Goal: Task Accomplishment & Management: Complete application form

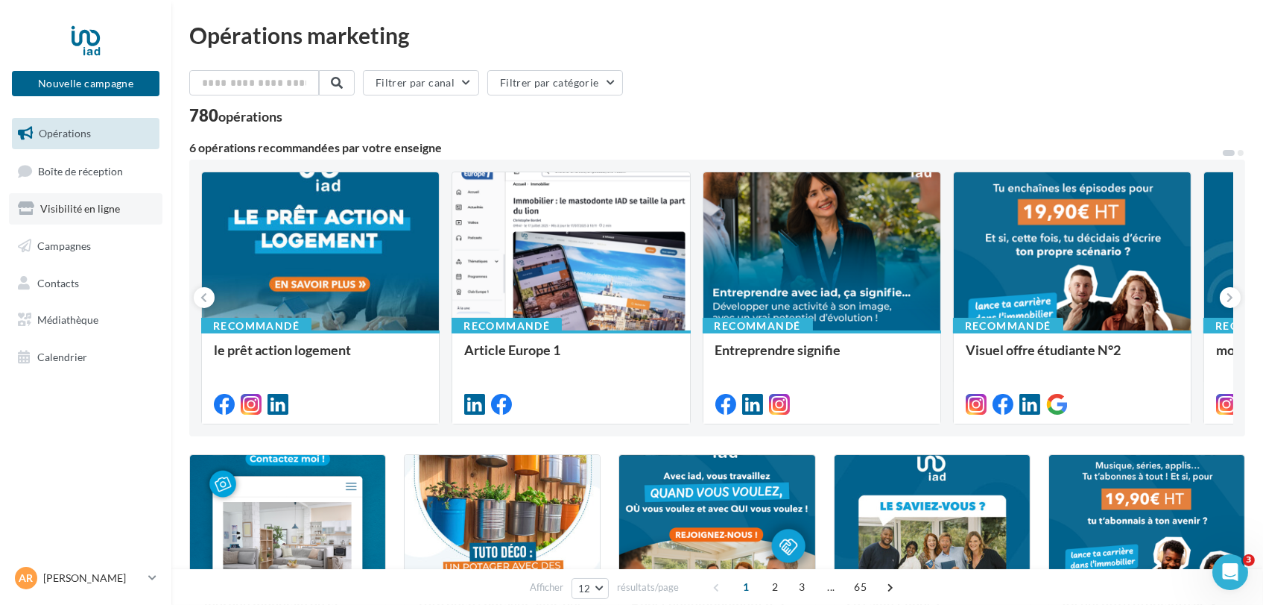
click at [116, 201] on link "Visibilité en ligne" at bounding box center [86, 208] width 154 height 31
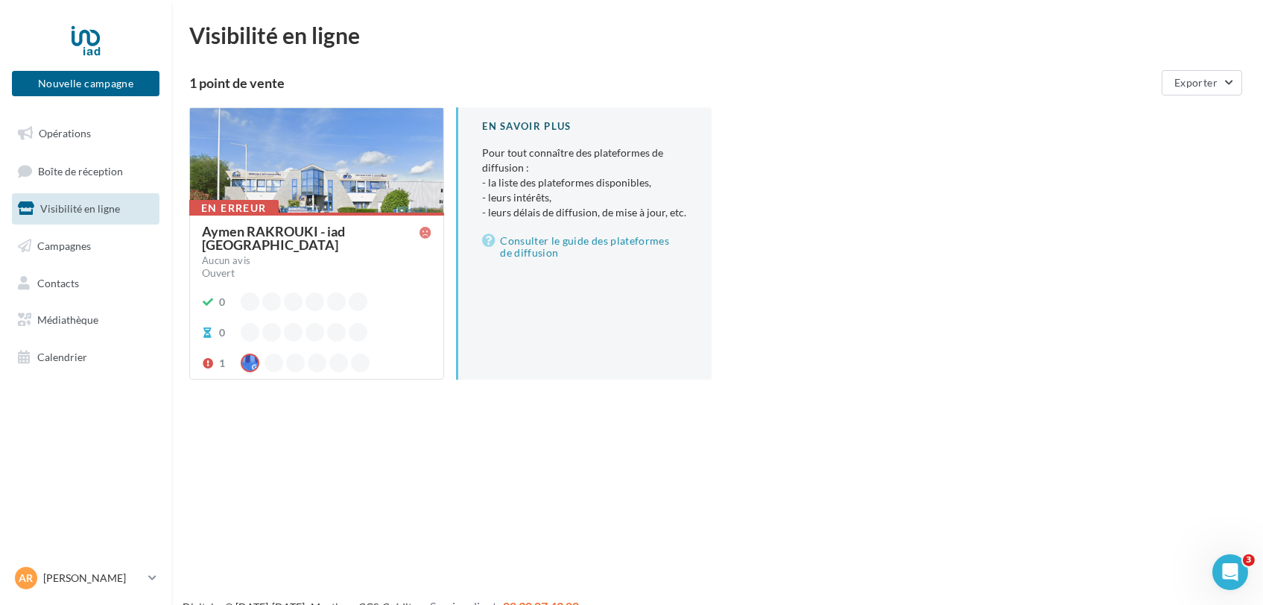
click at [380, 236] on div "Aymen RAKROUKI - iad [GEOGRAPHIC_DATA]" at bounding box center [311, 237] width 218 height 27
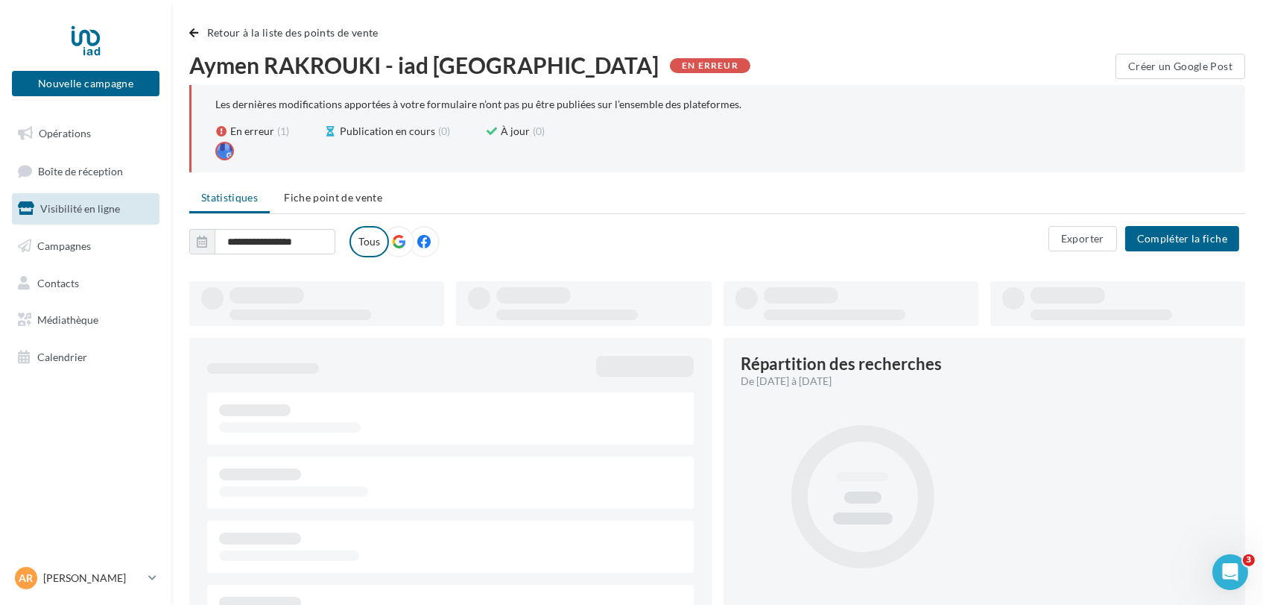
type input "**********"
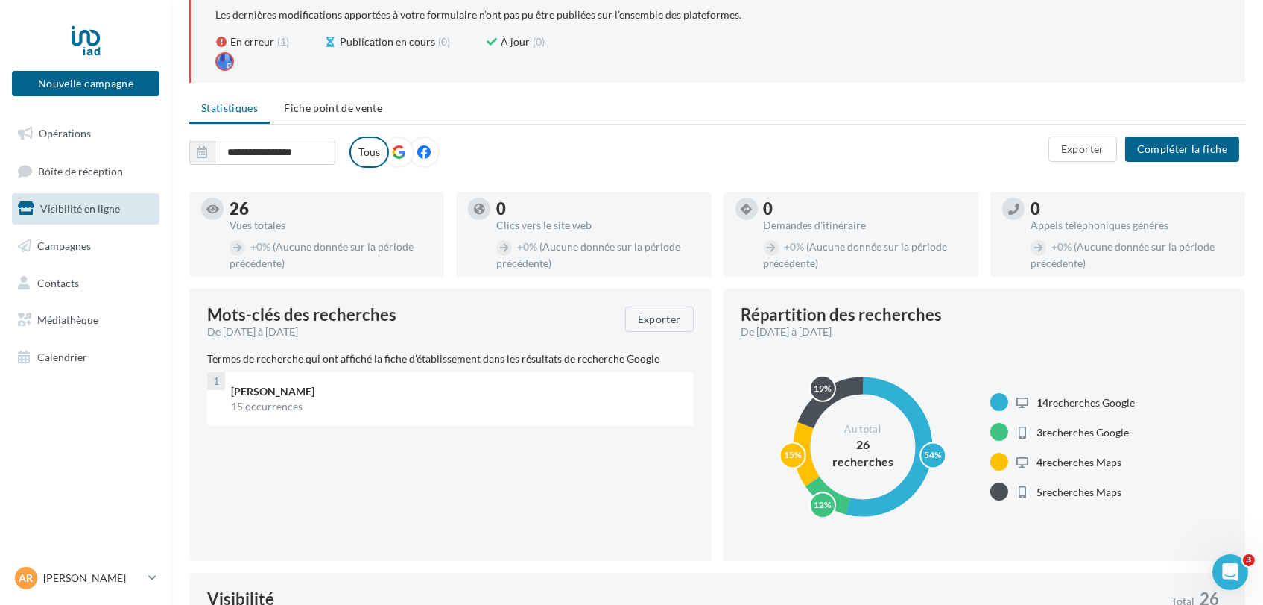
scroll to position [87, 0]
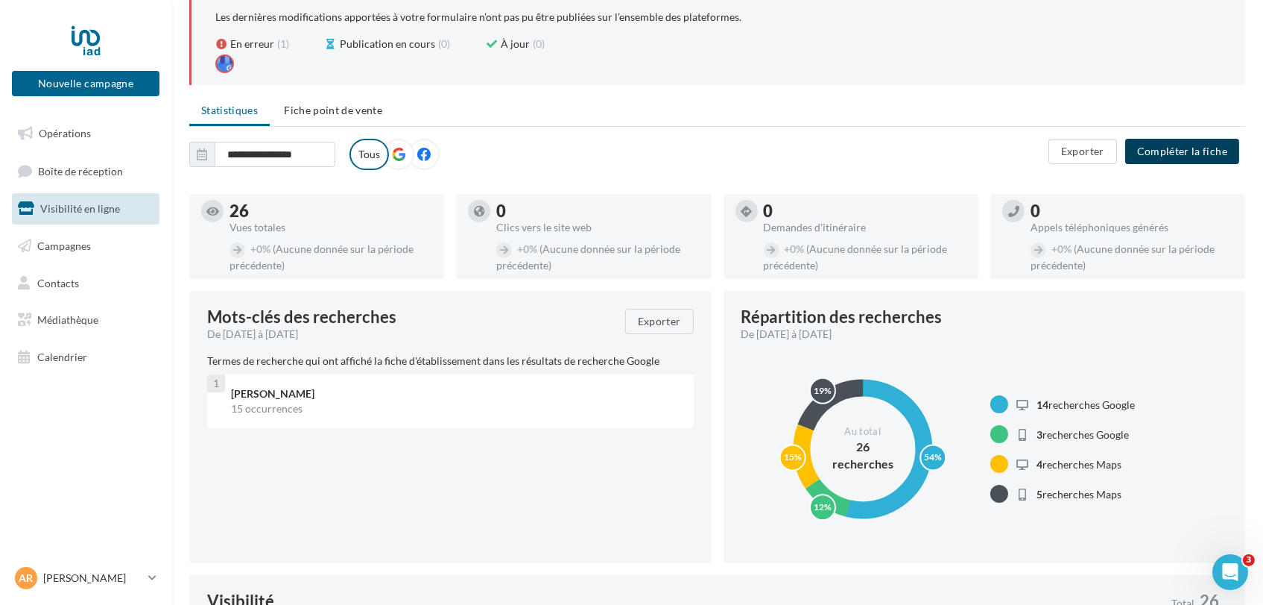
click at [1187, 153] on button "Compléter la fiche" at bounding box center [1183, 151] width 114 height 25
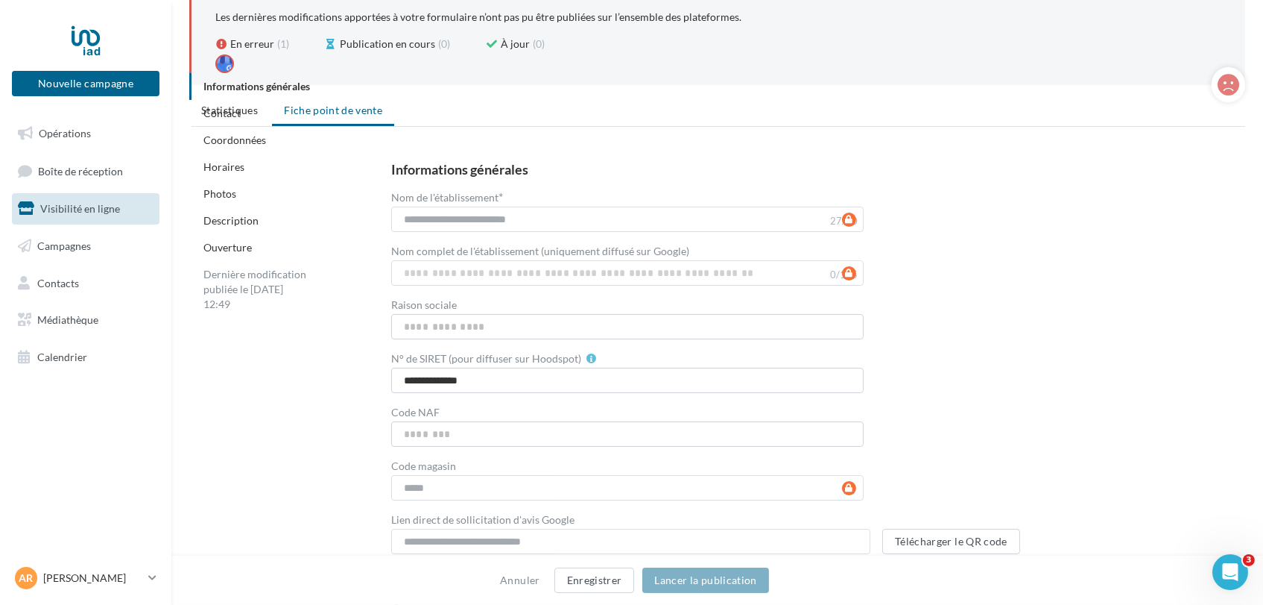
scroll to position [651, 0]
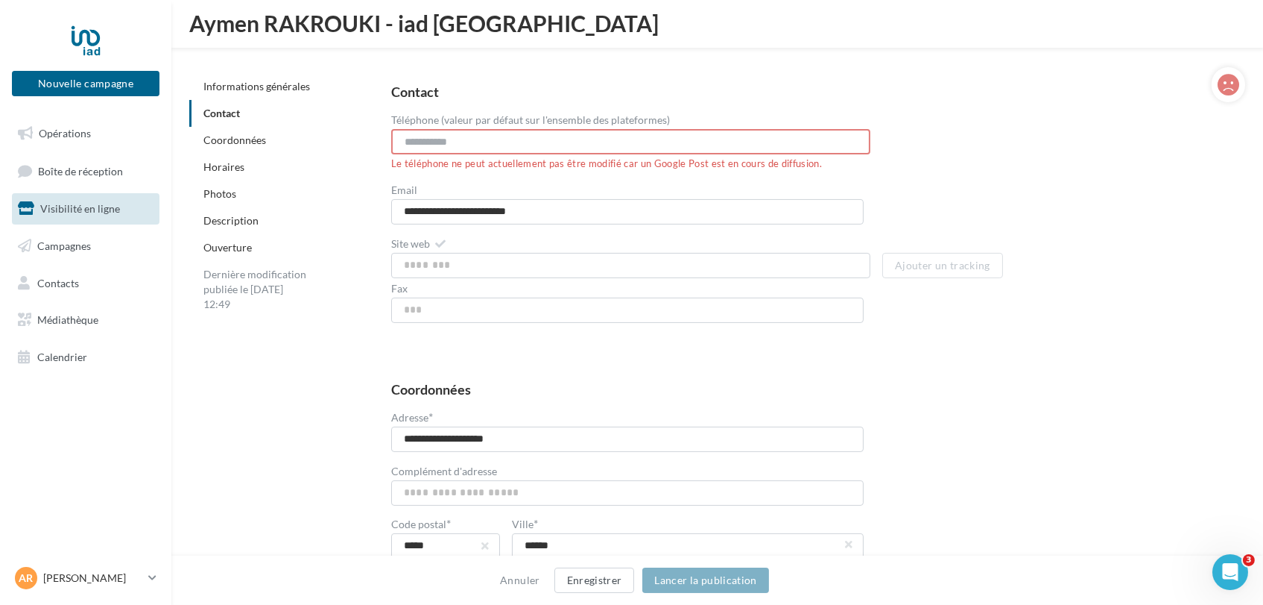
drag, startPoint x: 1260, startPoint y: 162, endPoint x: 1271, endPoint y: 180, distance: 20.7
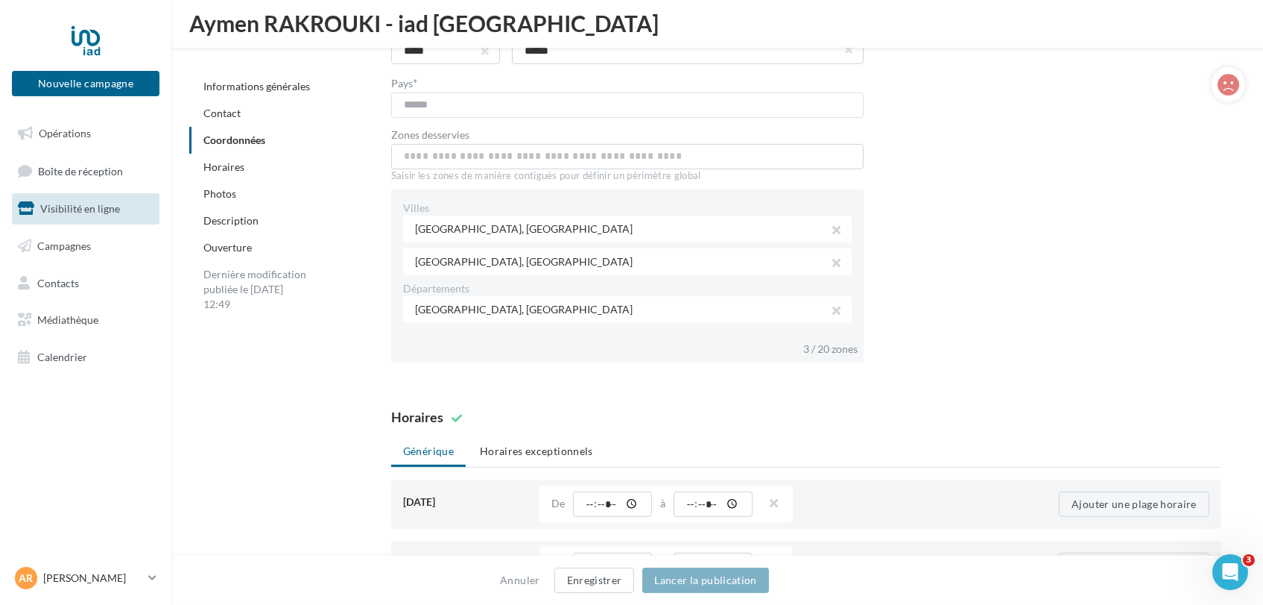
scroll to position [1178, 0]
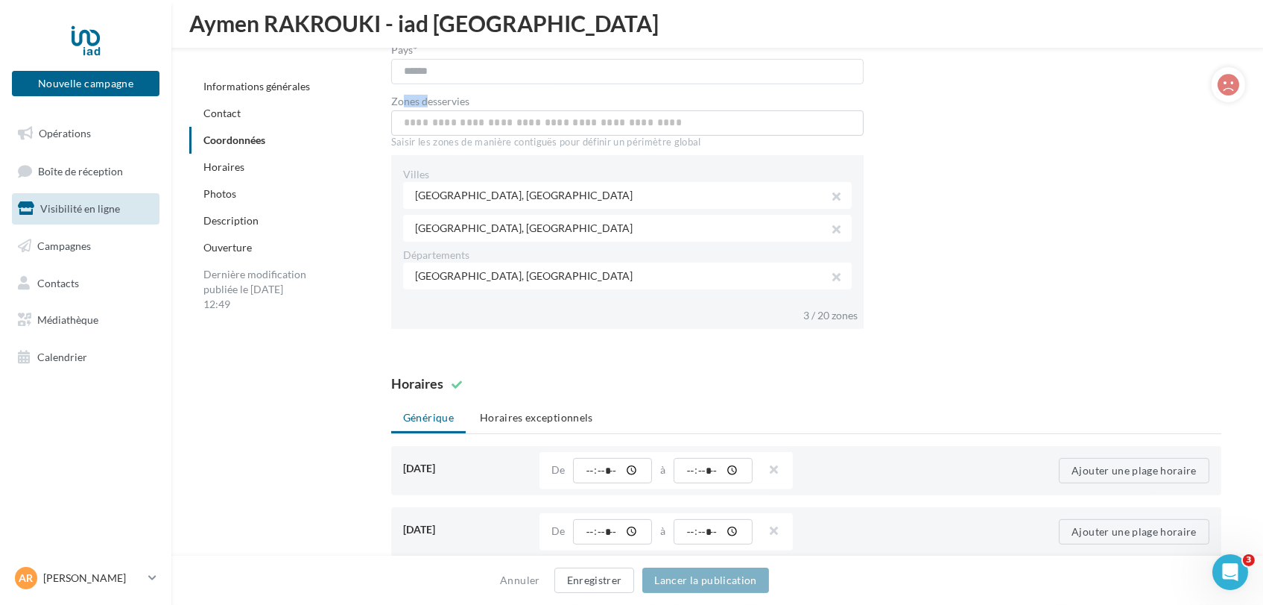
drag, startPoint x: 401, startPoint y: 92, endPoint x: 429, endPoint y: 93, distance: 28.3
click at [429, 96] on label "Zones desservies" at bounding box center [627, 101] width 473 height 10
click at [837, 226] on button "button" at bounding box center [831, 231] width 12 height 21
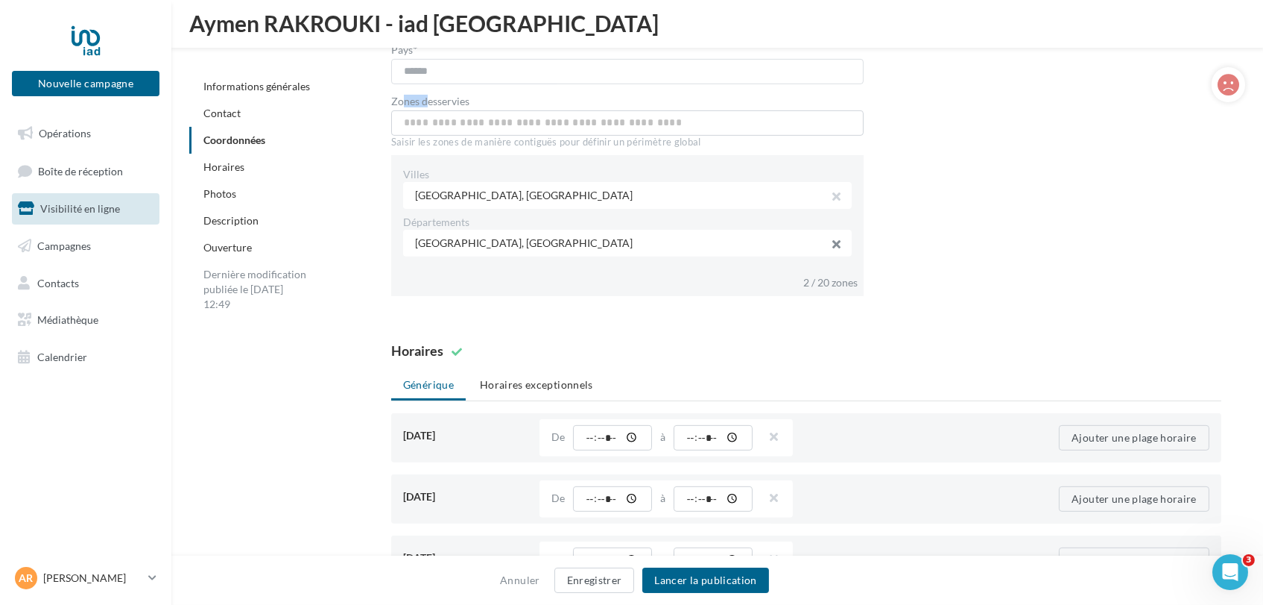
click at [837, 238] on button "button" at bounding box center [831, 246] width 12 height 21
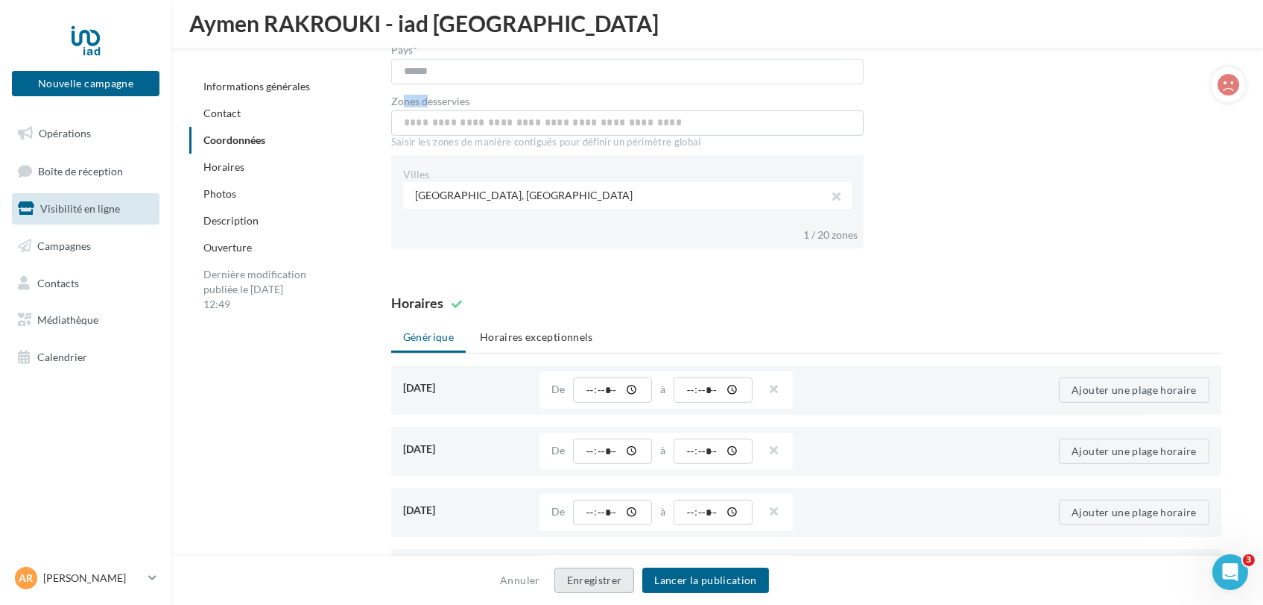
click at [599, 580] on button "Enregistrer" at bounding box center [595, 579] width 81 height 25
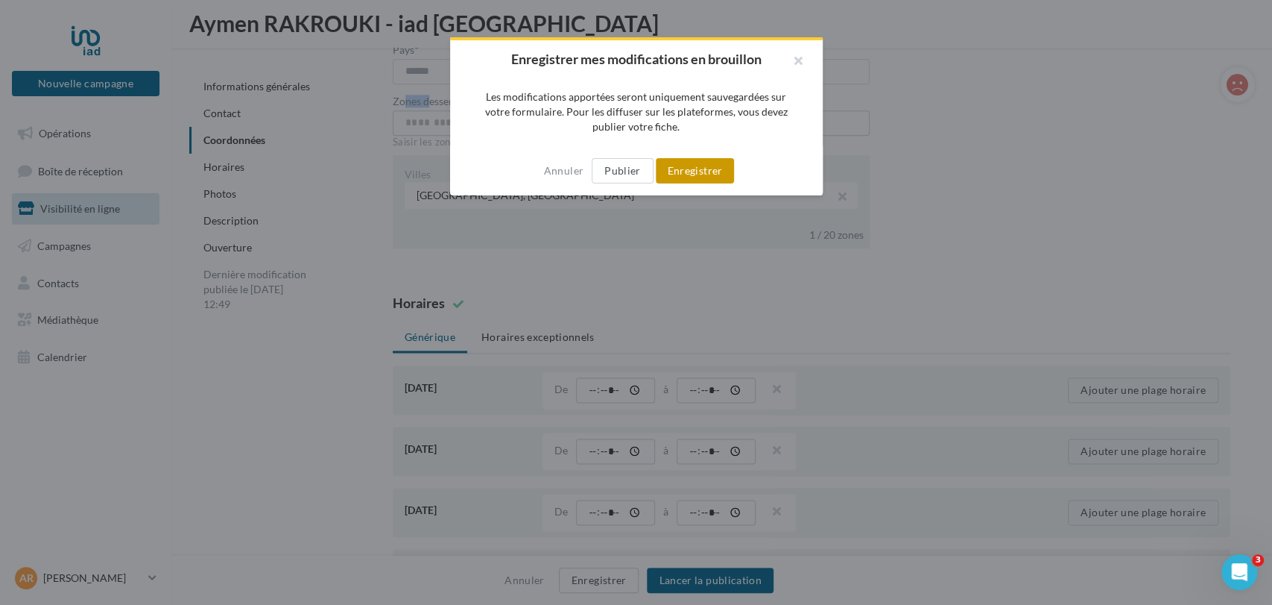
click at [692, 165] on button "Enregistrer" at bounding box center [695, 170] width 79 height 25
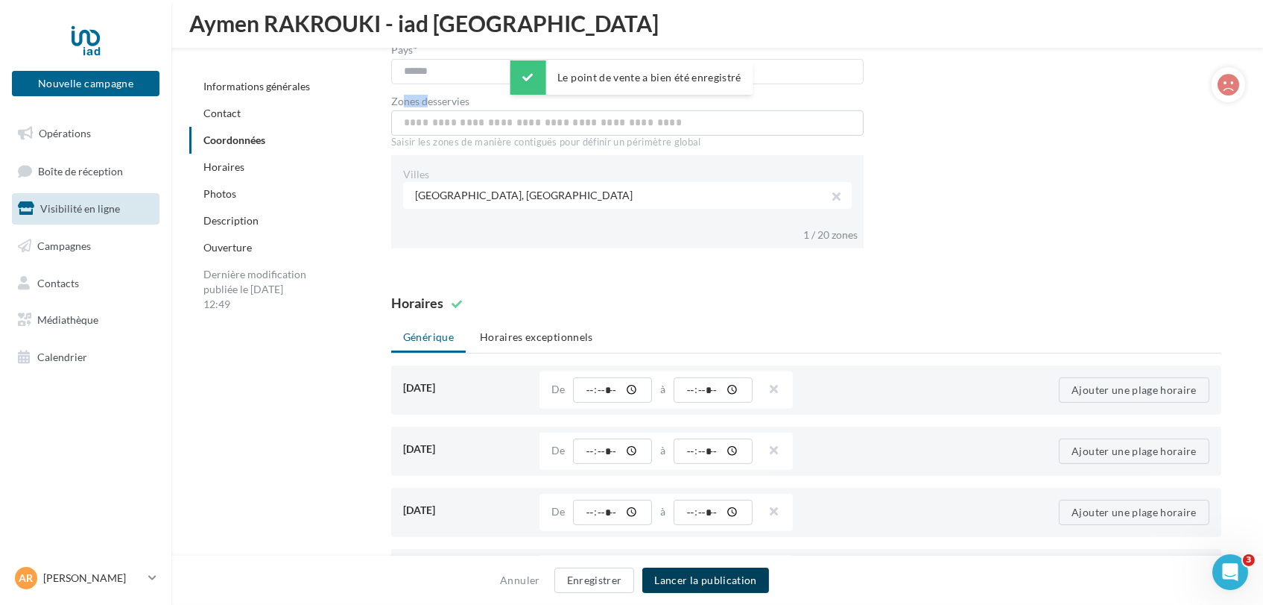
click at [684, 586] on button "Lancer la publication" at bounding box center [706, 579] width 126 height 25
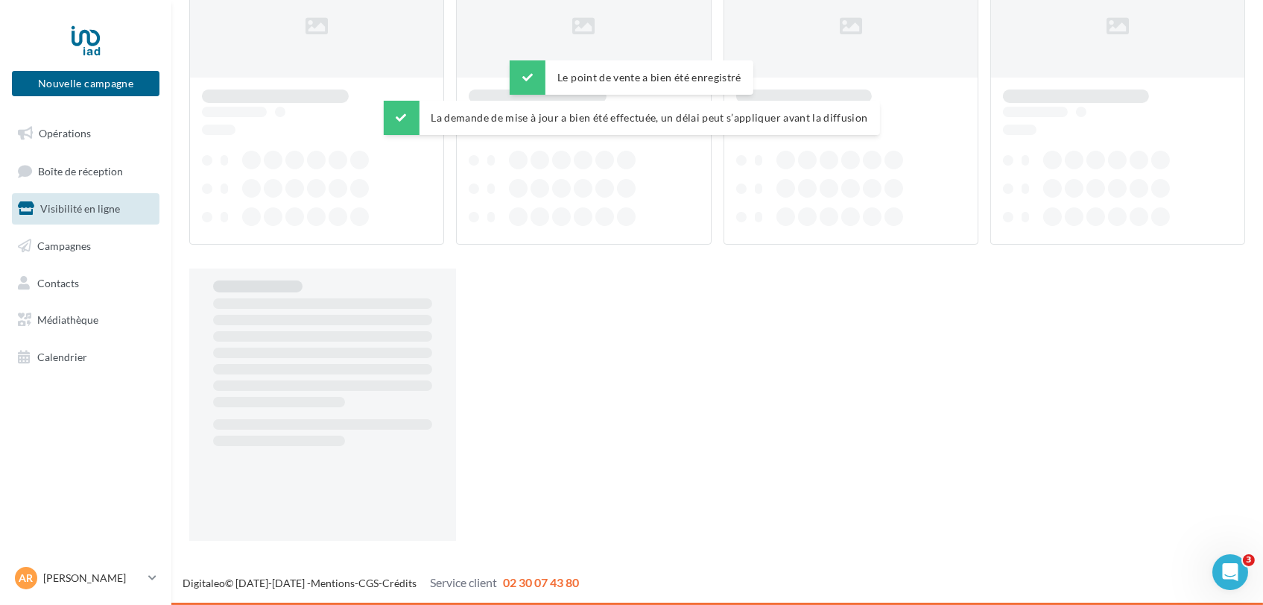
scroll to position [24, 0]
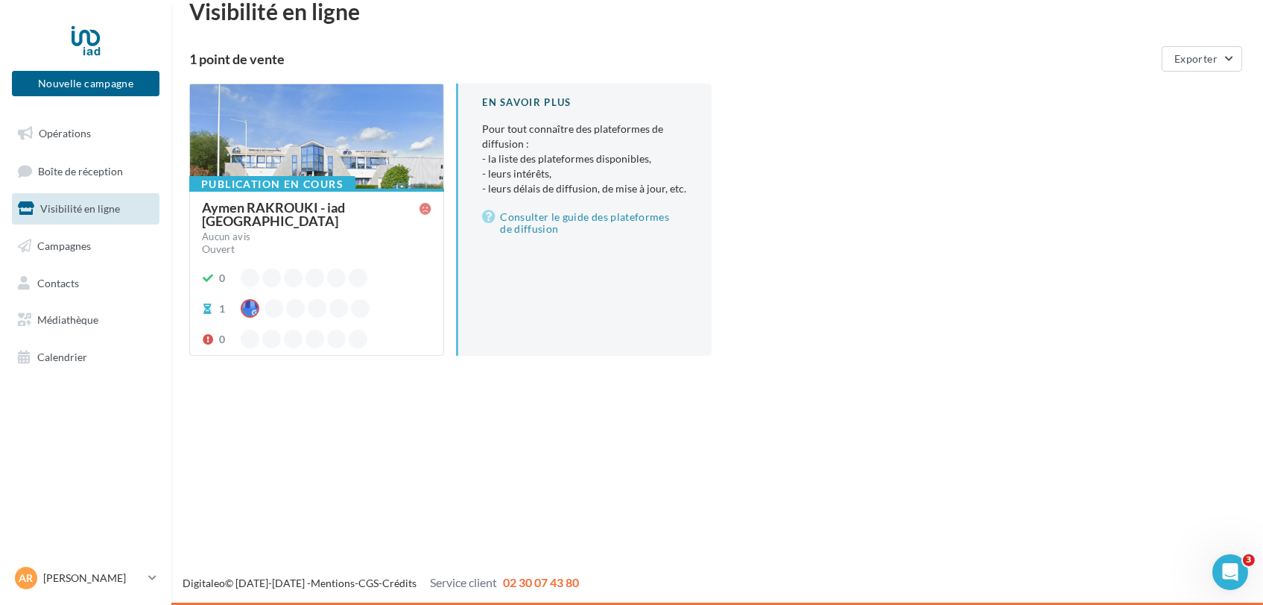
click at [350, 209] on div "Aymen RAKROUKI - iad [GEOGRAPHIC_DATA]" at bounding box center [311, 214] width 218 height 27
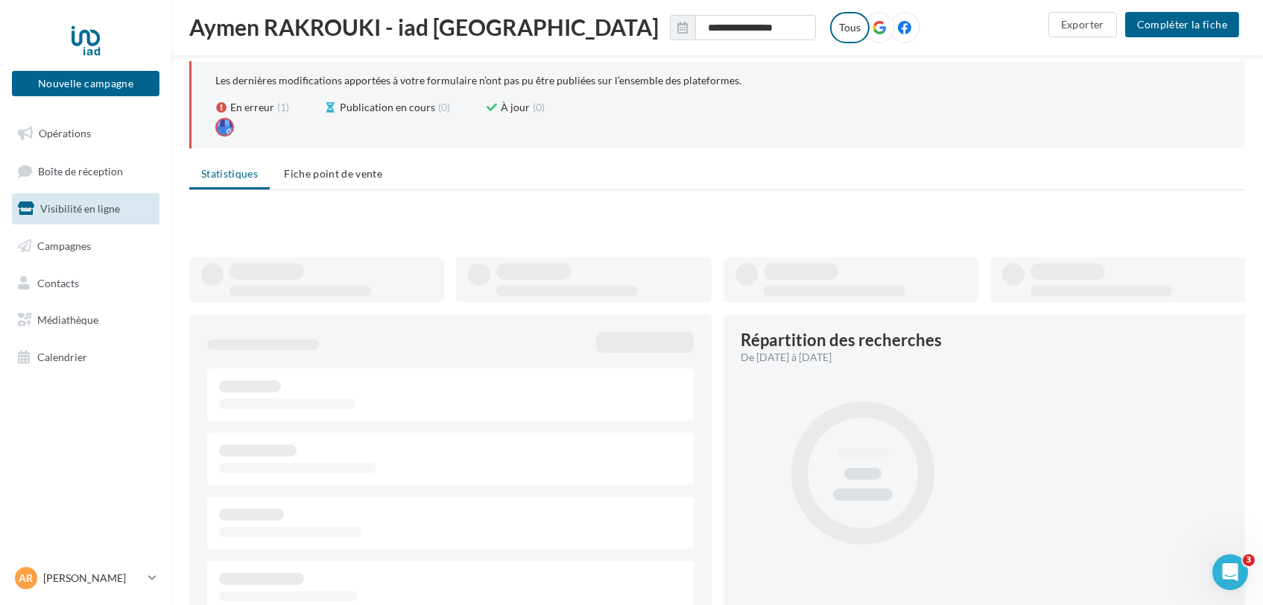
scroll to position [1145, 0]
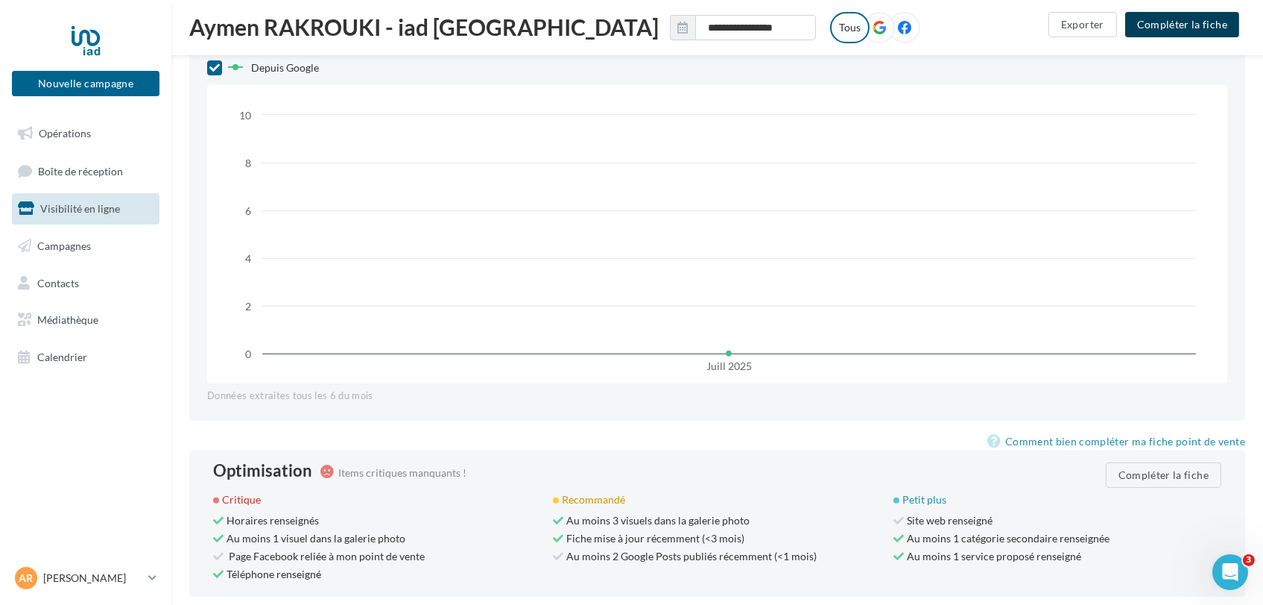
click at [1210, 12] on button "Compléter la fiche" at bounding box center [1183, 24] width 114 height 25
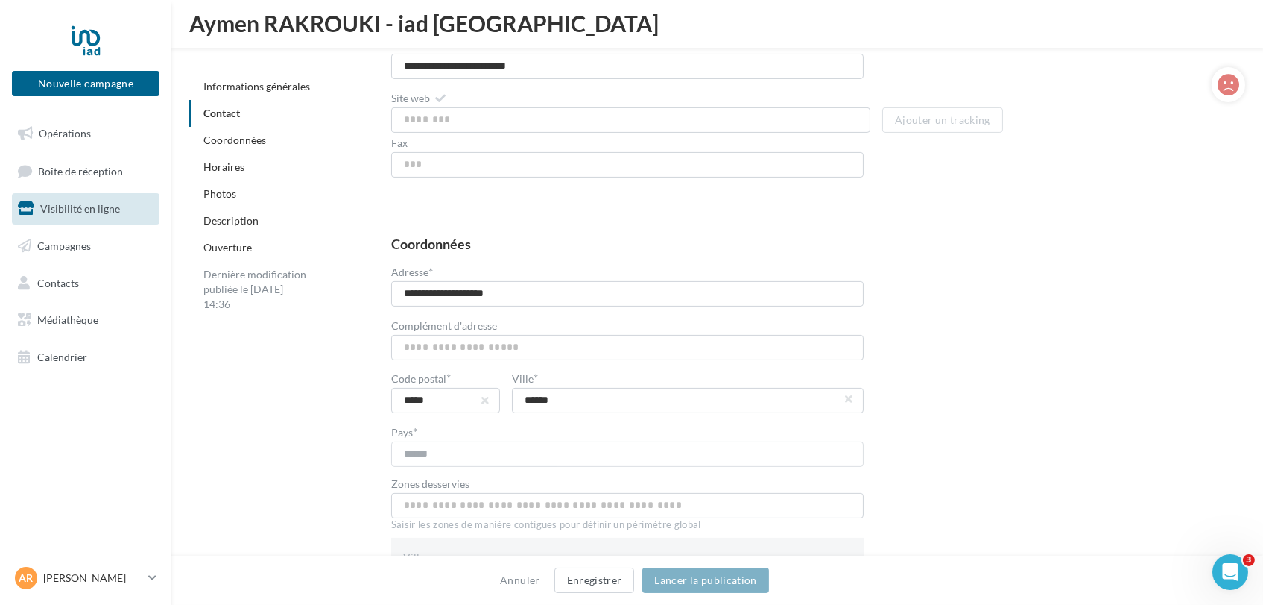
scroll to position [704, 0]
